Goal: Navigation & Orientation: Find specific page/section

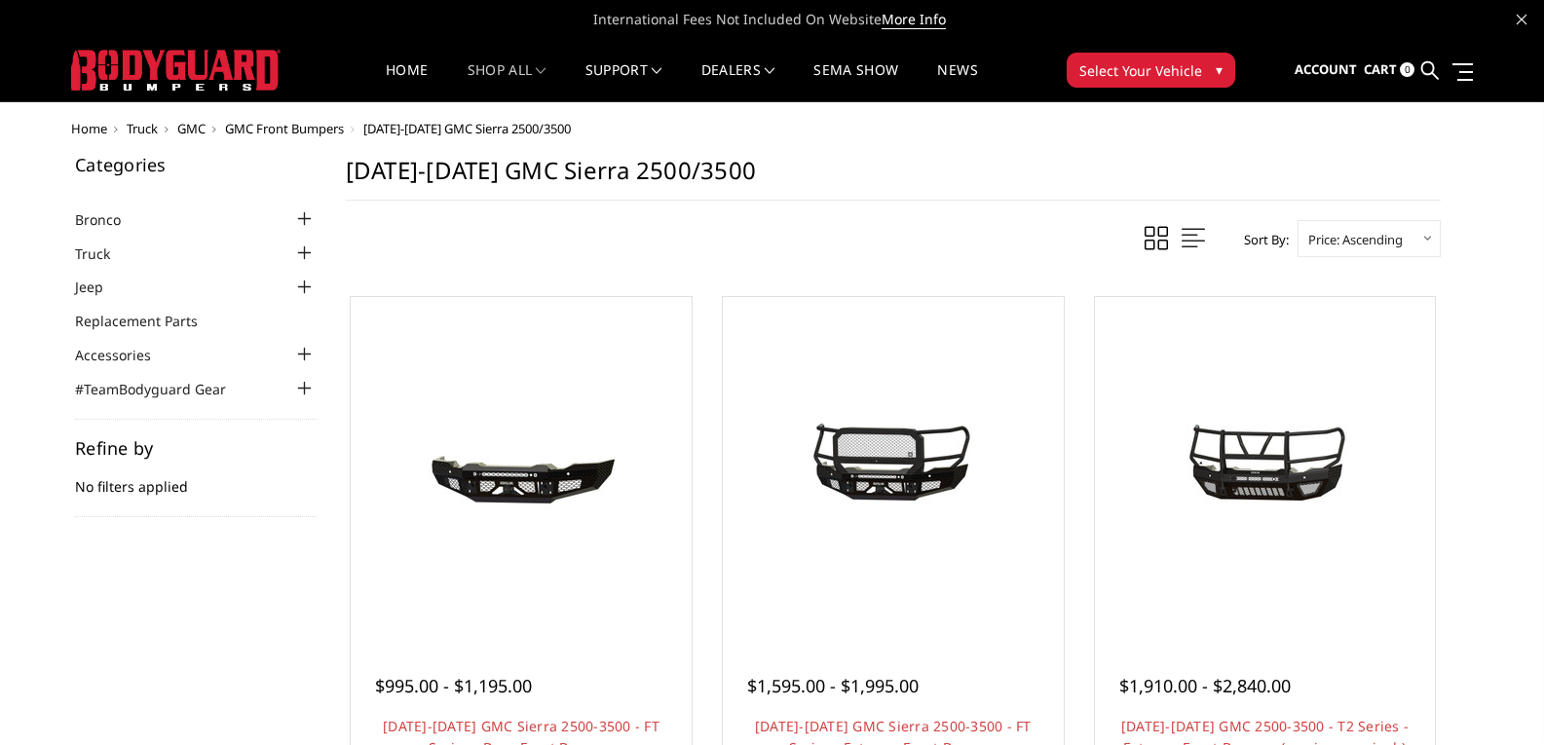
click at [1099, 62] on span "Select Your Vehicle" at bounding box center [1140, 70] width 123 height 20
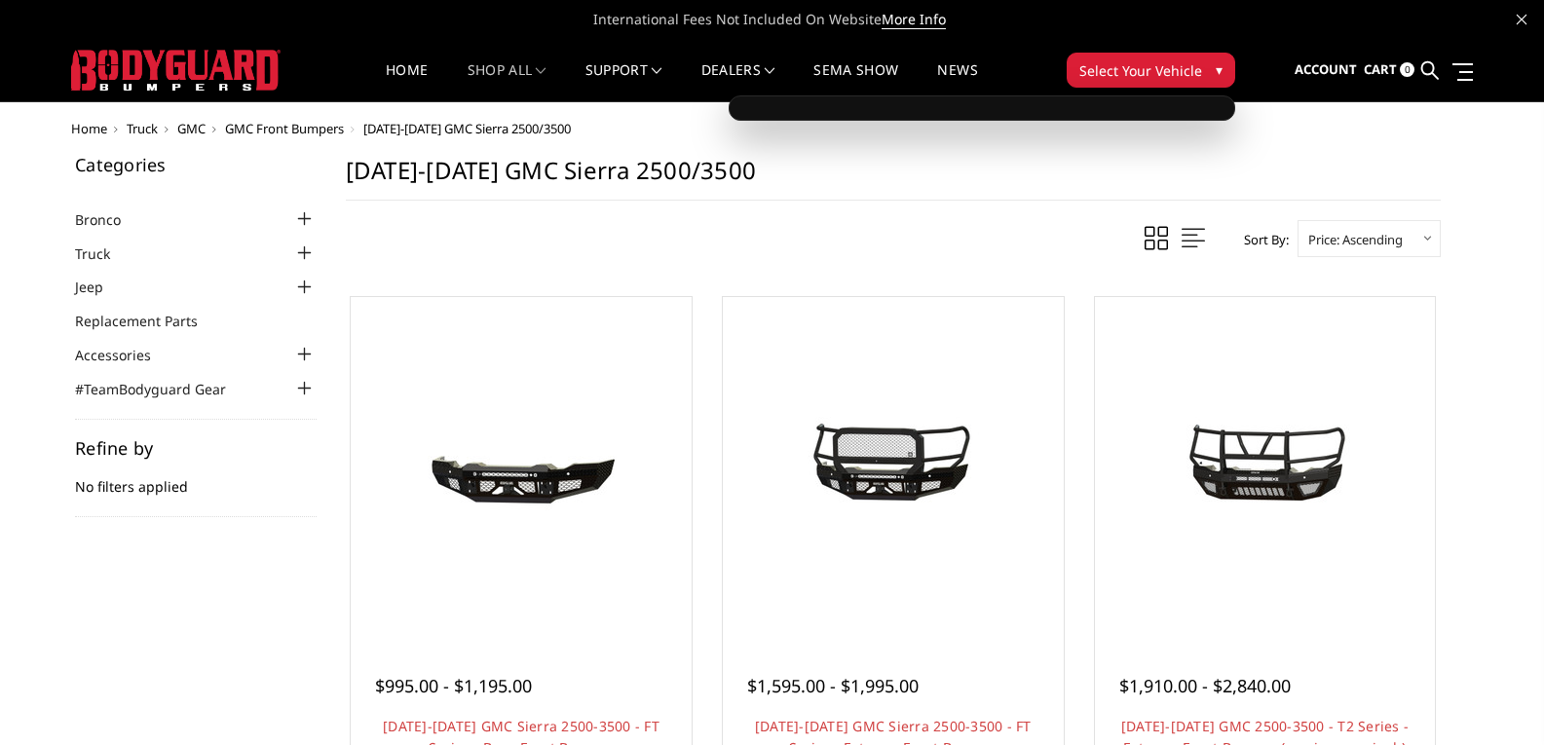
click at [1204, 58] on button "Select Your Vehicle ▾" at bounding box center [1151, 70] width 169 height 35
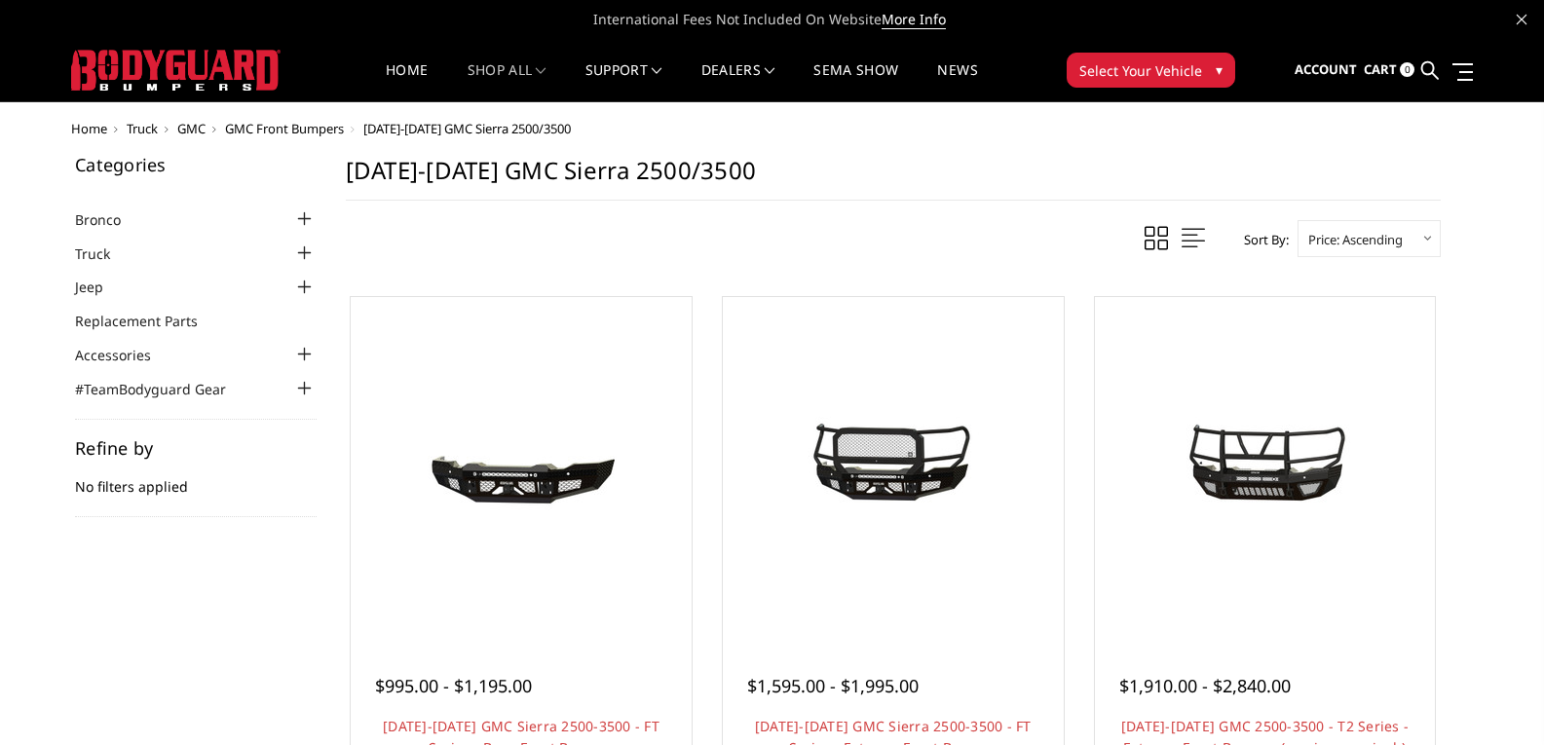
click at [1204, 58] on button "Select Your Vehicle ▾" at bounding box center [1151, 70] width 169 height 35
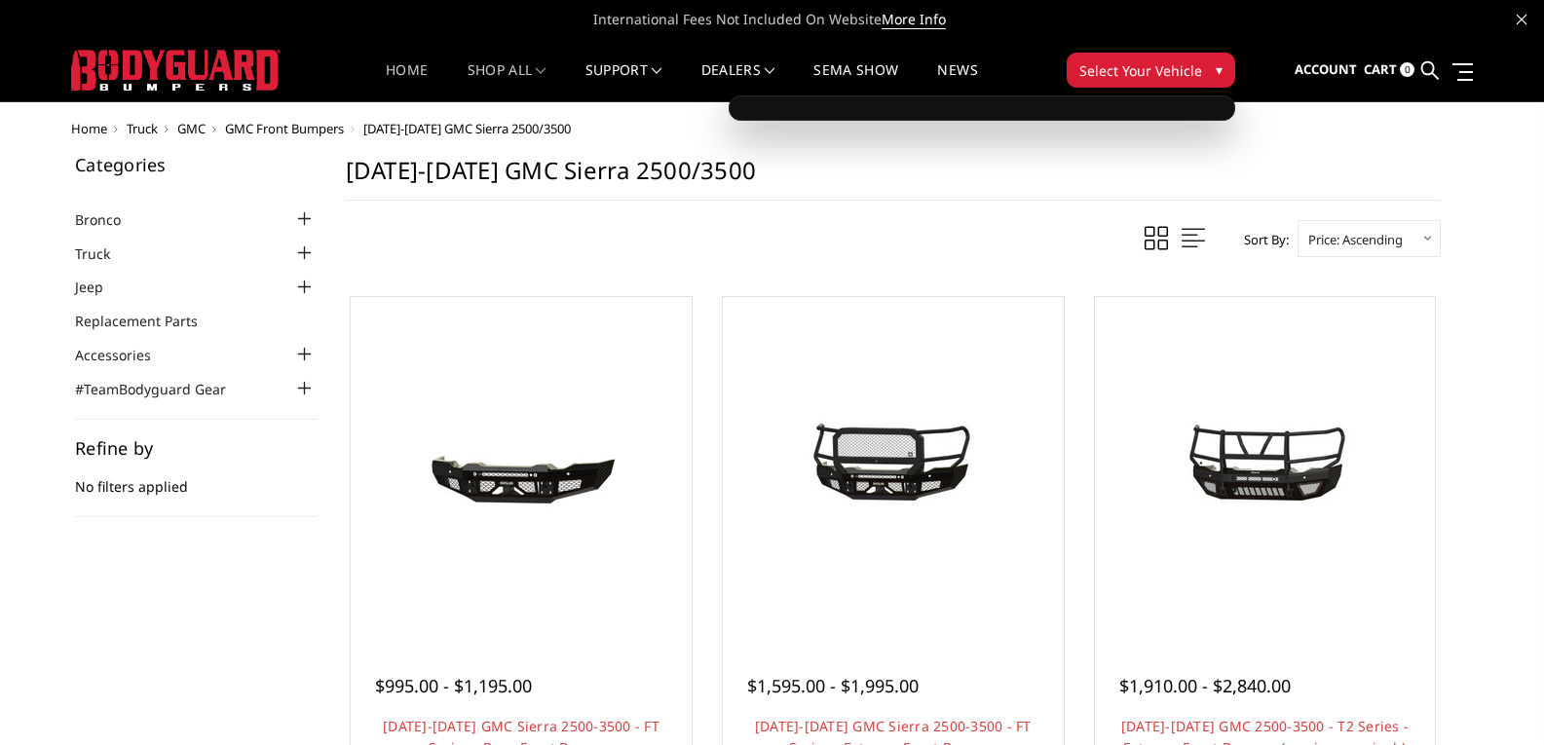
click at [411, 73] on link "Home" at bounding box center [407, 82] width 42 height 38
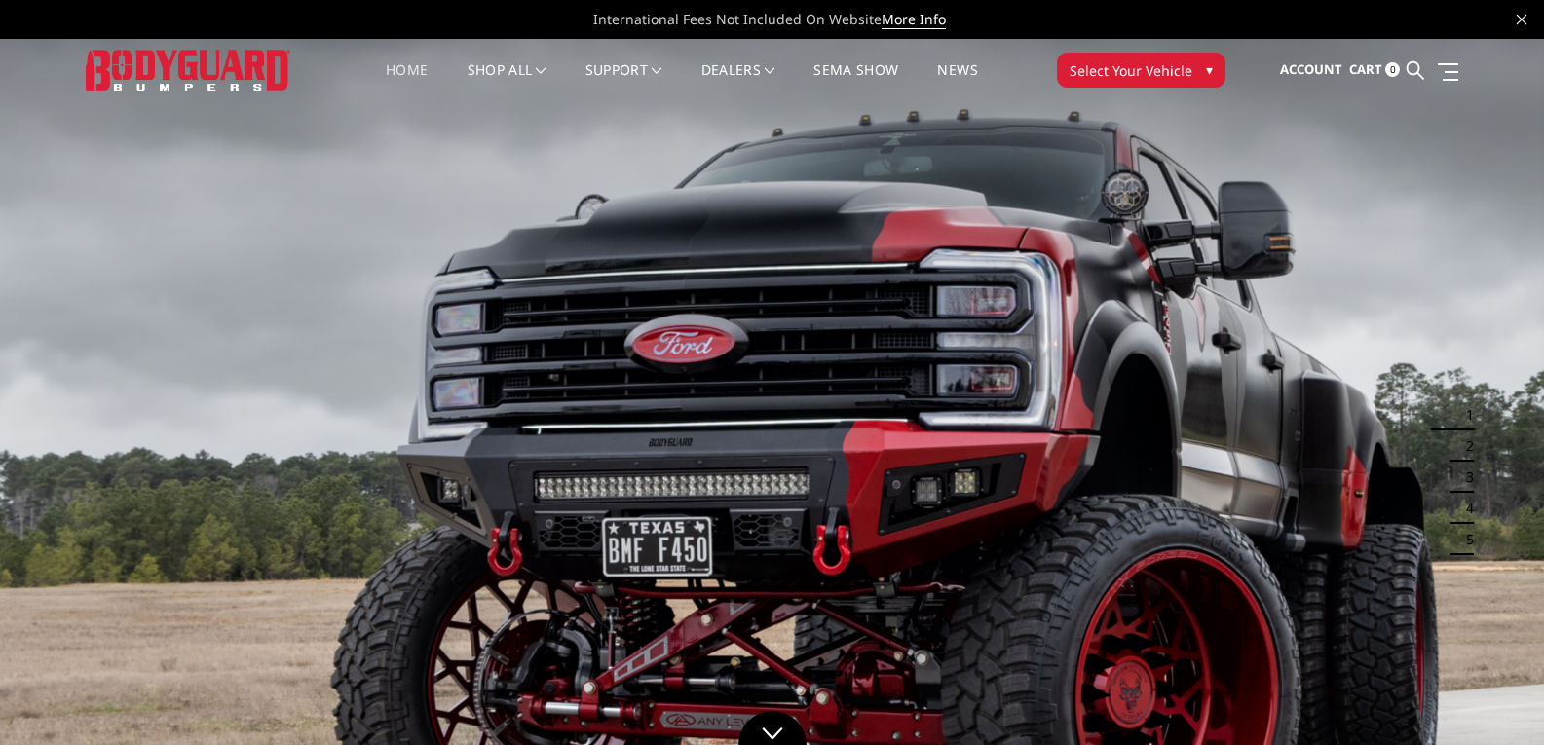
click at [1165, 76] on span "Select Your Vehicle" at bounding box center [1131, 70] width 123 height 20
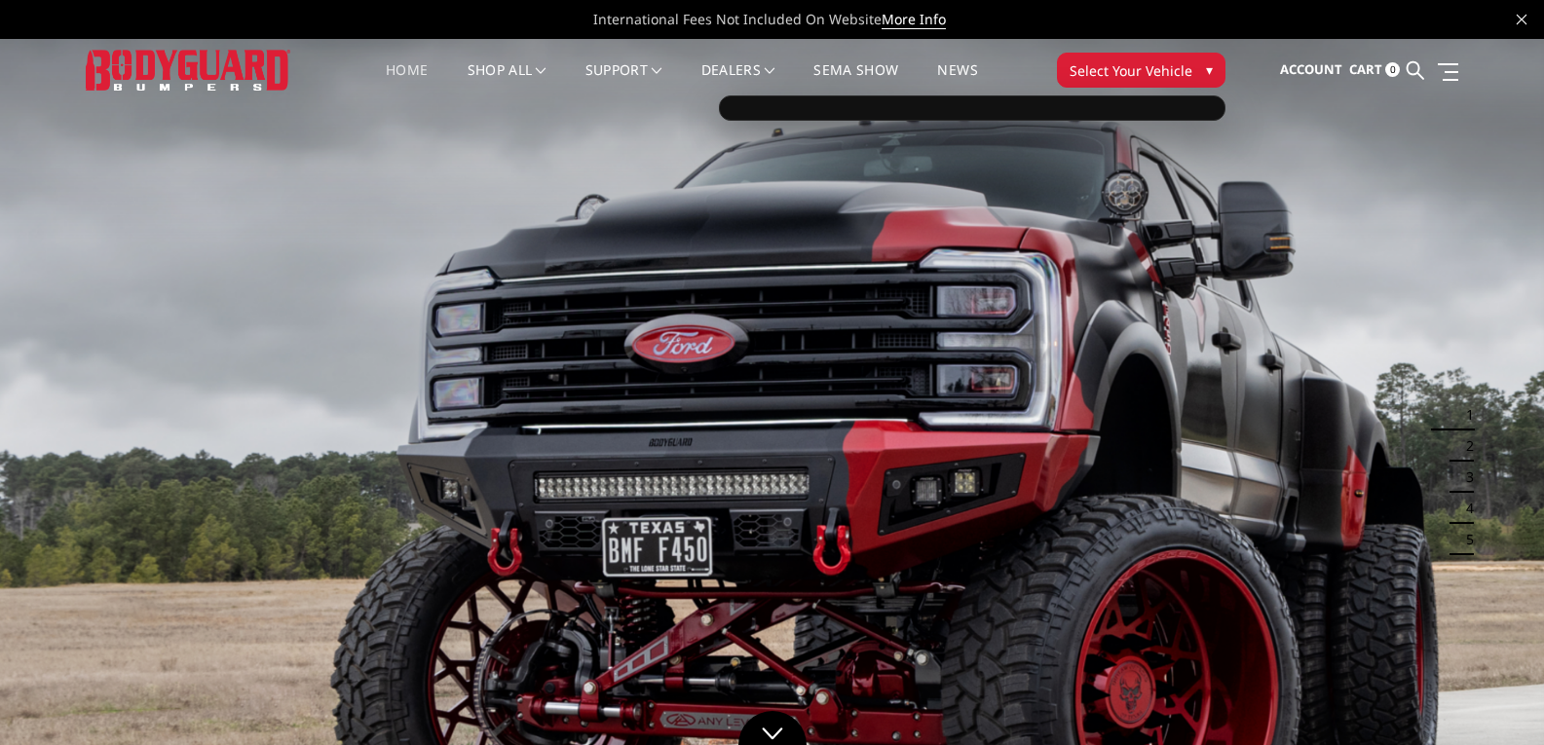
click at [1165, 76] on span "Select Your Vehicle" at bounding box center [1131, 70] width 123 height 20
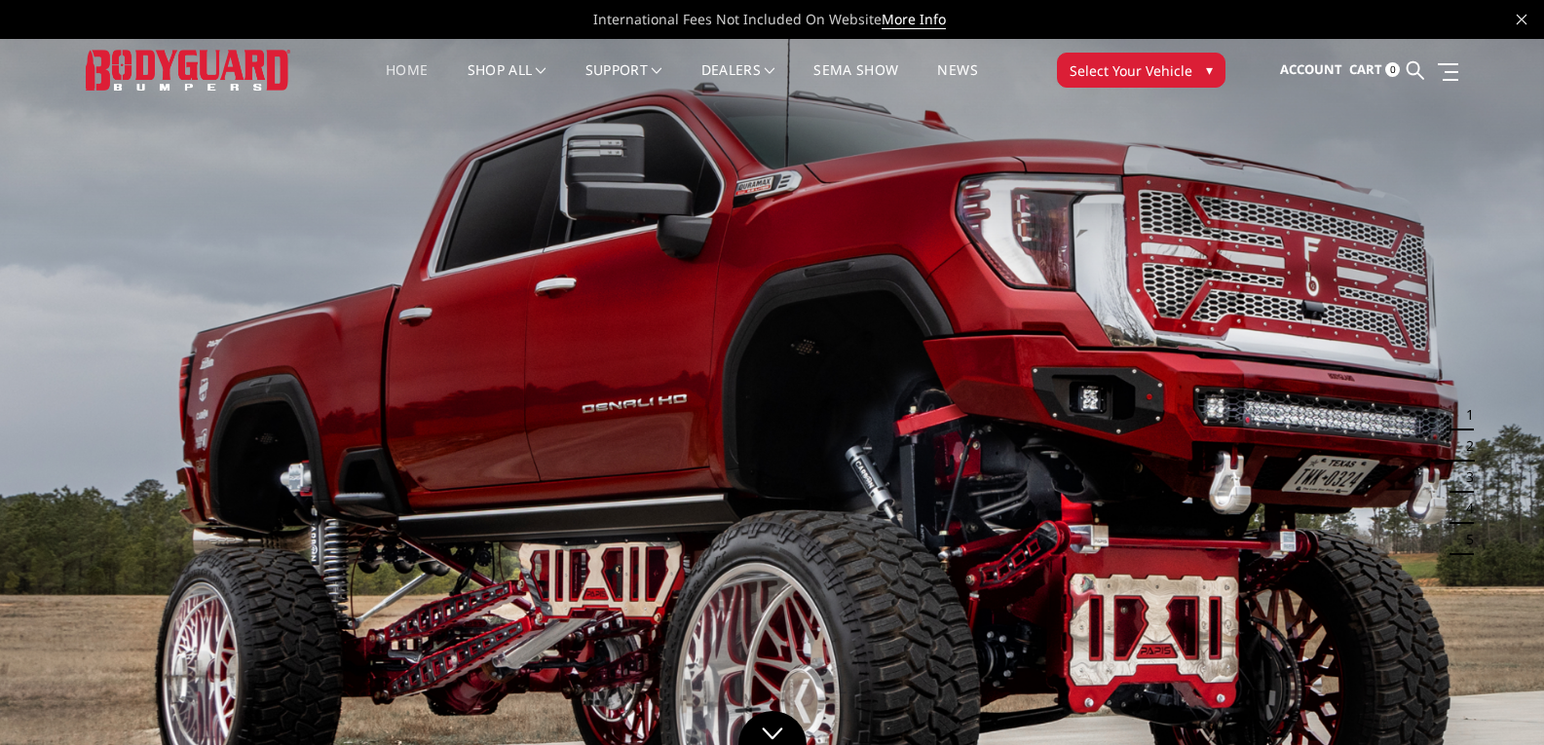
click at [1165, 76] on span "Select Your Vehicle" at bounding box center [1131, 70] width 123 height 20
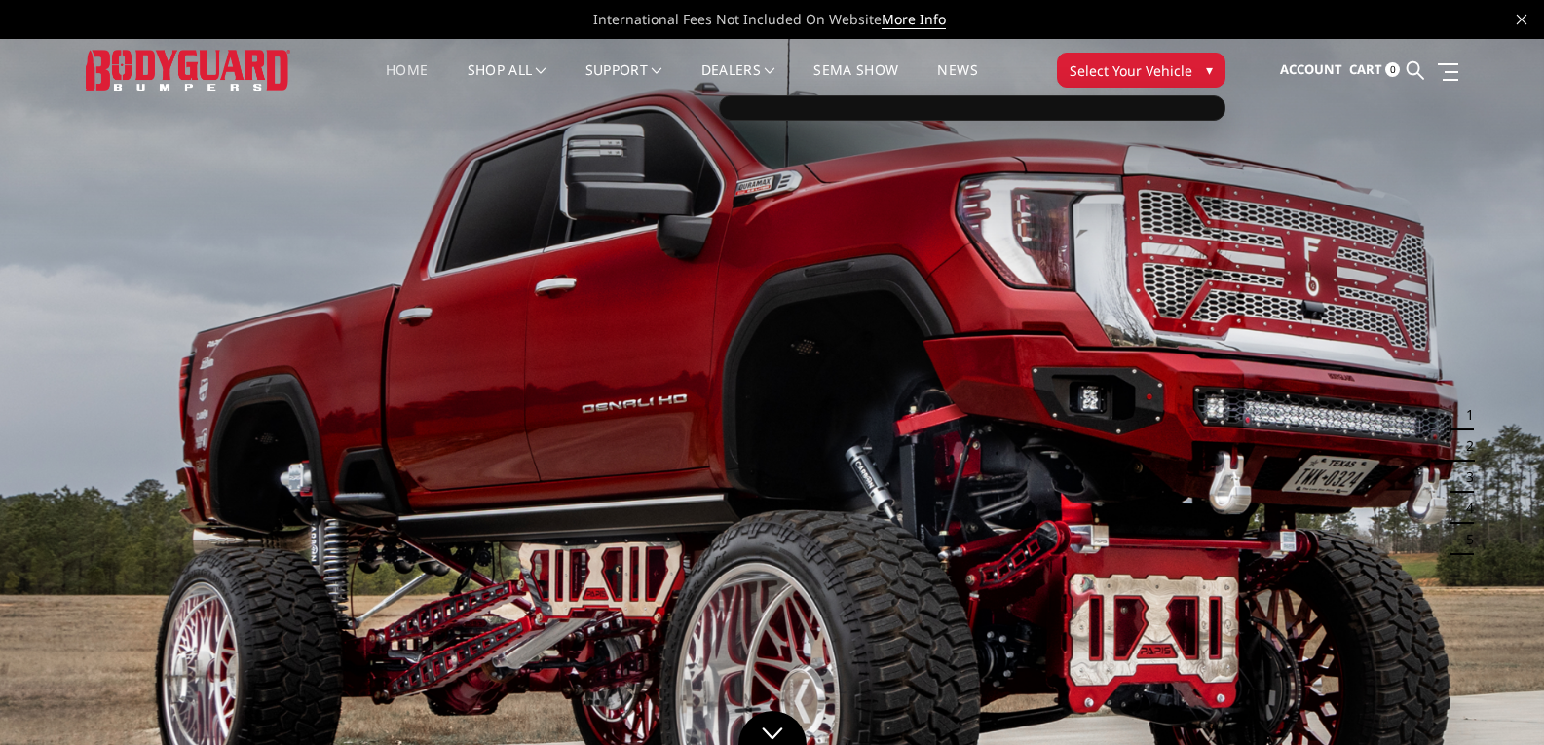
click at [1165, 76] on span "Select Your Vehicle" at bounding box center [1131, 70] width 123 height 20
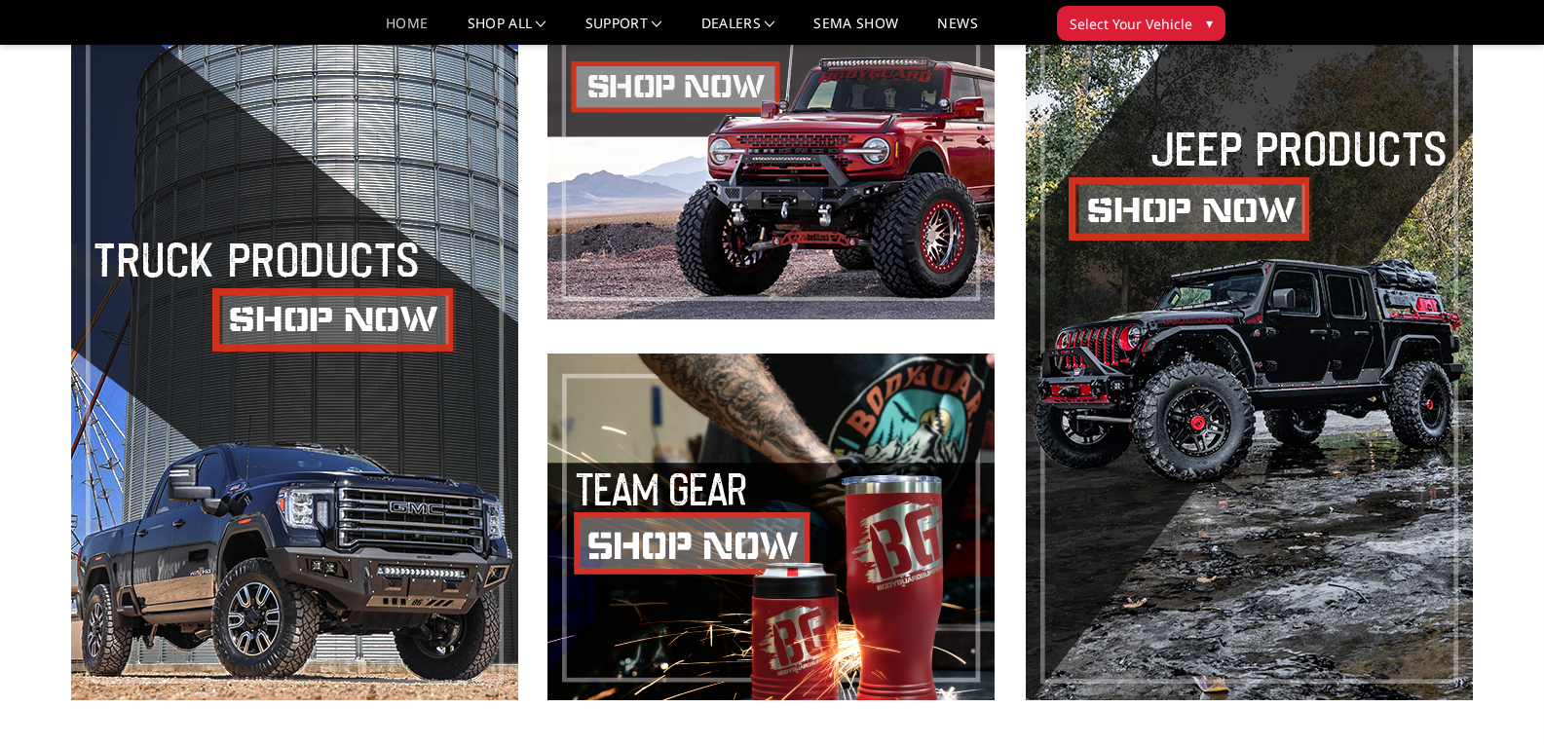
scroll to position [805, 0]
